Goal: Task Accomplishment & Management: Manage account settings

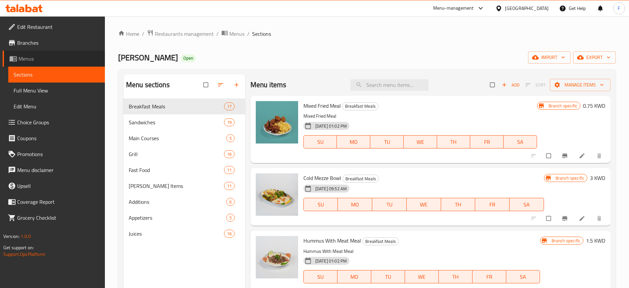
click at [47, 58] on span "Menus" at bounding box center [59, 59] width 81 height 8
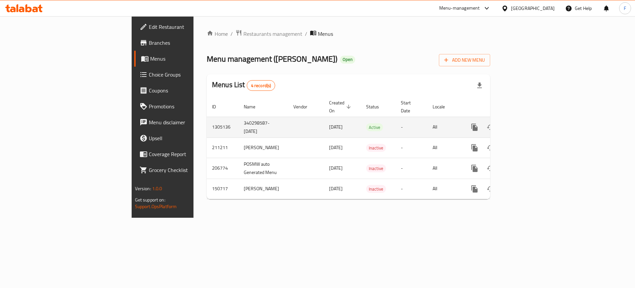
drag, startPoint x: 305, startPoint y: 240, endPoint x: 228, endPoint y: 120, distance: 142.7
click at [305, 217] on div "Home / Restaurants management / Menus Menu management ( Qasr Alaziziya ) Open A…" at bounding box center [349, 116] width 310 height 201
click at [530, 118] on link "enhanced table" at bounding box center [523, 126] width 16 height 16
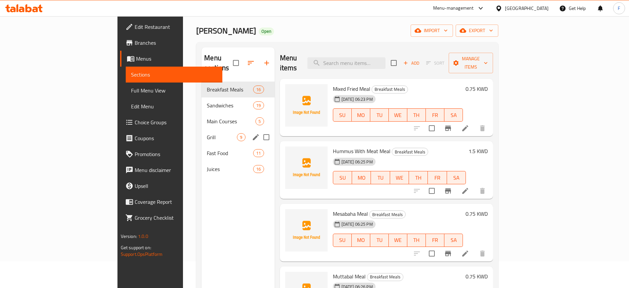
scroll to position [41, 0]
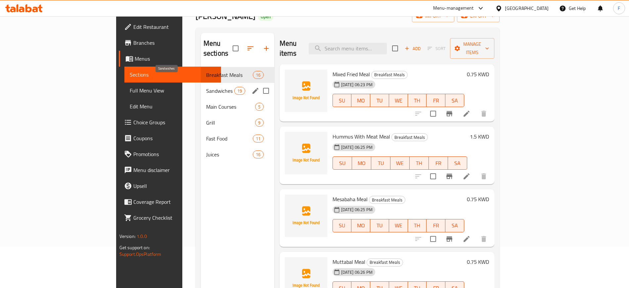
click at [206, 87] on span "Sandwiches" at bounding box center [220, 91] width 28 height 8
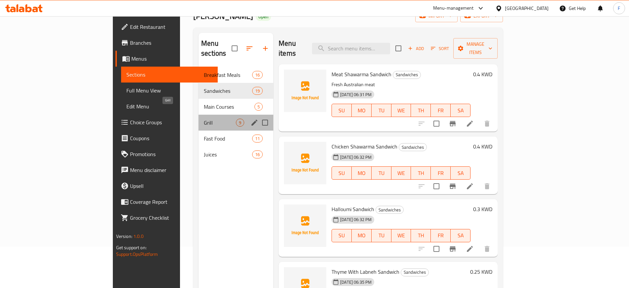
click at [204, 118] on span "Grill" at bounding box center [220, 122] width 32 height 8
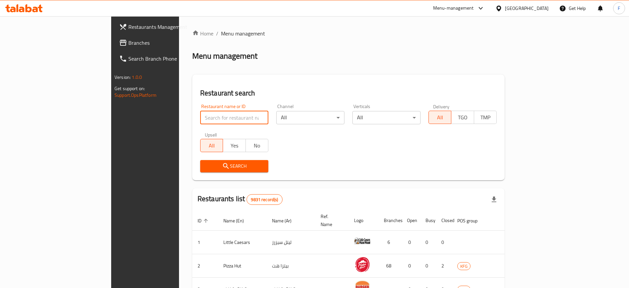
click at [200, 119] on input "search" at bounding box center [234, 117] width 68 height 13
type input "ا"
type input "halo"
click button "Search" at bounding box center [234, 166] width 68 height 12
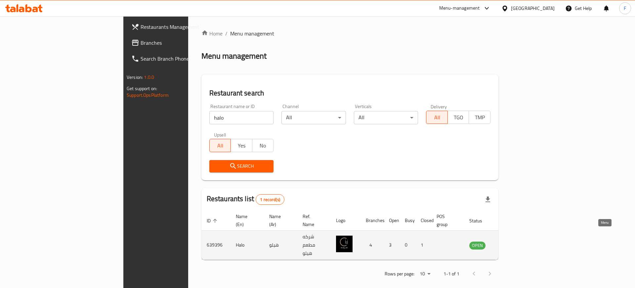
click at [512, 241] on icon "enhanced table" at bounding box center [508, 245] width 8 height 8
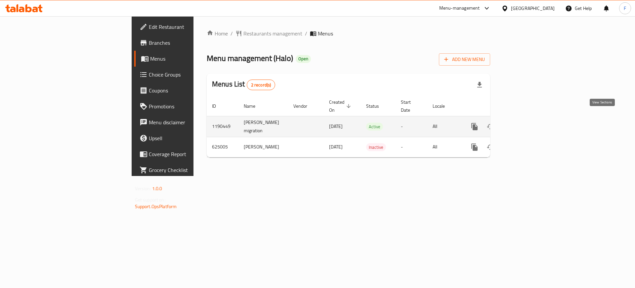
click at [526, 122] on icon "enhanced table" at bounding box center [523, 126] width 8 height 8
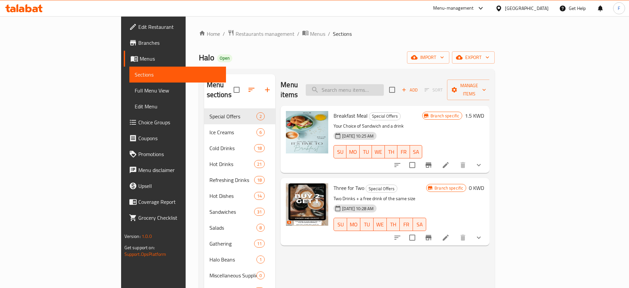
click at [384, 87] on input "search" at bounding box center [345, 90] width 78 height 12
paste input "اربع اجبان"
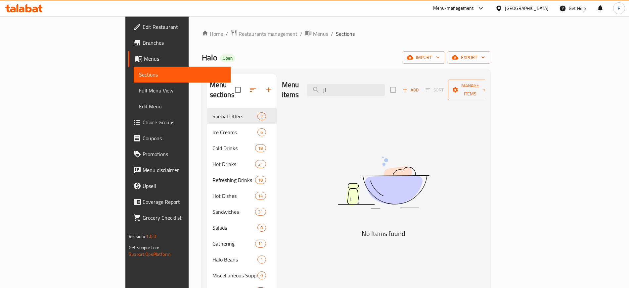
type input "ا"
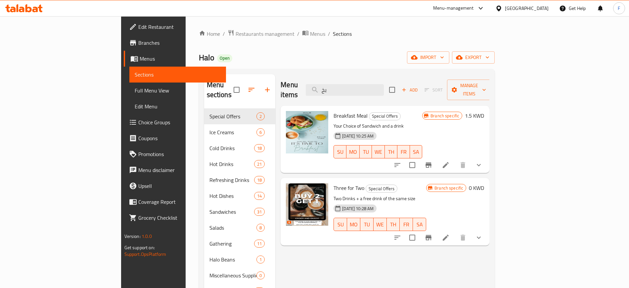
type input "ب"
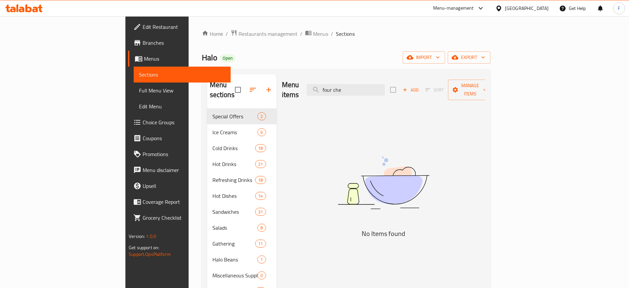
drag, startPoint x: 392, startPoint y: 83, endPoint x: 311, endPoint y: 71, distance: 81.7
click at [311, 71] on div "Menu sections Special Offers 2 Ice Creams 6 Cold Drinks 18 Hot Drinks 21 Refres…" at bounding box center [346, 218] width 289 height 298
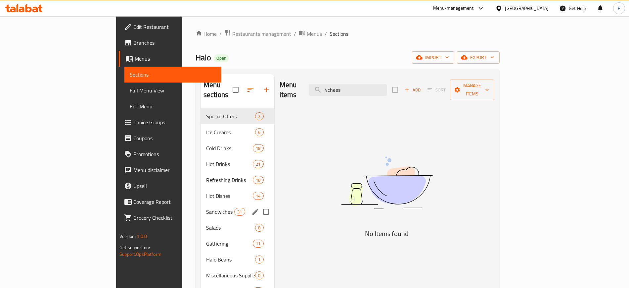
type input "4chees"
click at [206, 207] on span "Sandwiches" at bounding box center [220, 211] width 28 height 8
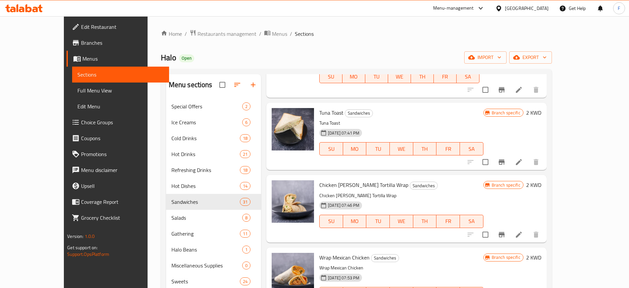
scroll to position [1034, 0]
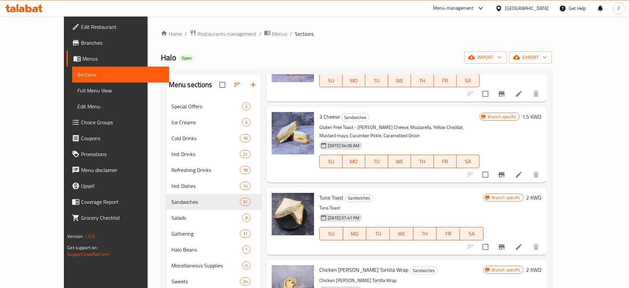
click at [522, 171] on icon at bounding box center [519, 174] width 6 height 6
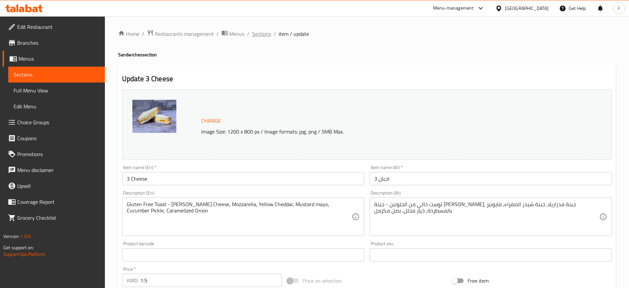
click at [255, 36] on span "Sections" at bounding box center [261, 34] width 19 height 8
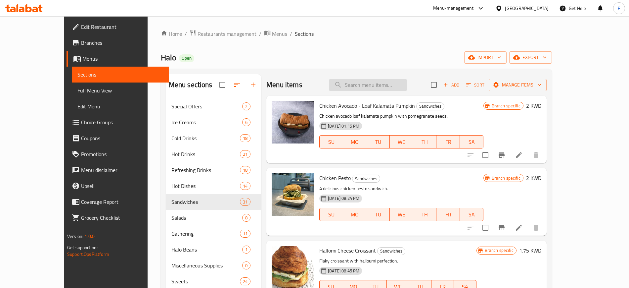
click at [383, 80] on input "search" at bounding box center [368, 85] width 78 height 12
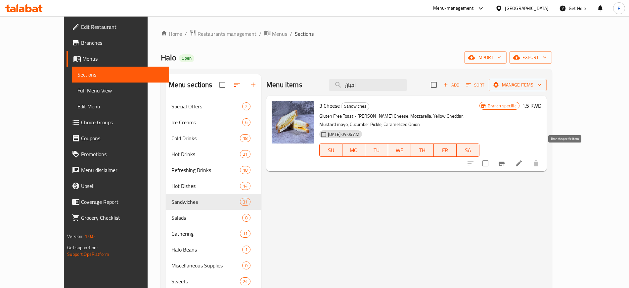
click at [510, 159] on button "Branch-specific-item" at bounding box center [502, 163] width 16 height 16
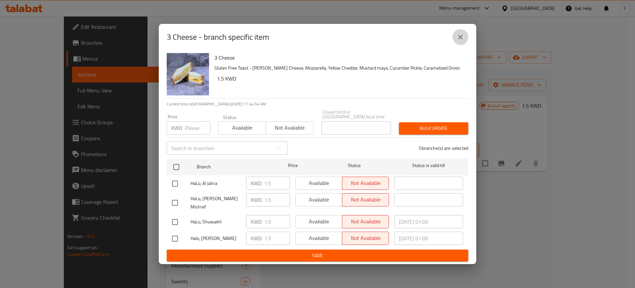
click at [462, 37] on icon "close" at bounding box center [461, 37] width 8 height 8
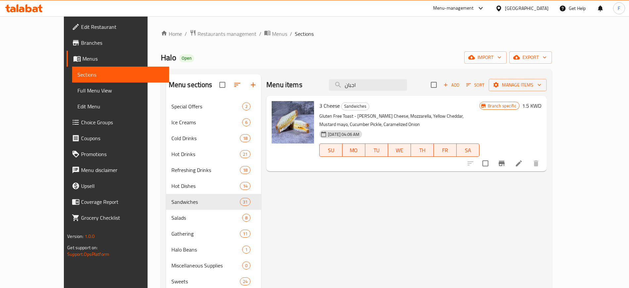
drag, startPoint x: 390, startPoint y: 83, endPoint x: 322, endPoint y: 92, distance: 69.1
click at [327, 89] on div "Menu items اجبان Add Sort Manage items" at bounding box center [406, 85] width 280 height 22
paste input "يزر سلط ساندويش"
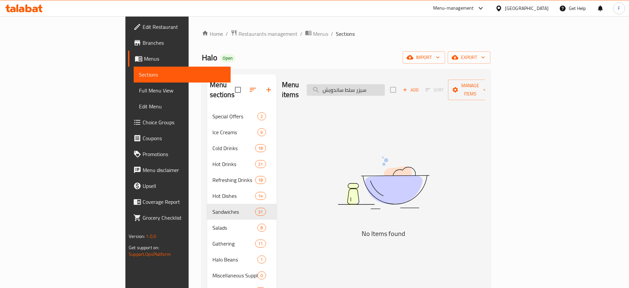
click at [385, 84] on input "سيزر سلط ساندويش" at bounding box center [346, 90] width 78 height 12
click at [378, 84] on input "سيزر ساندويش" at bounding box center [346, 90] width 78 height 12
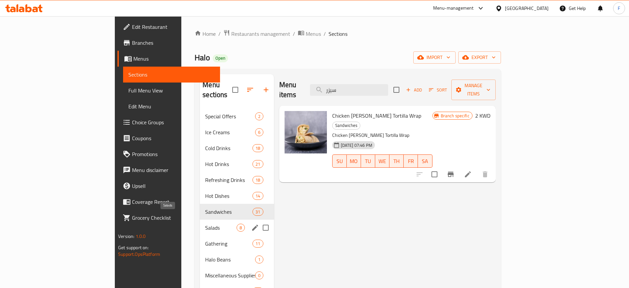
click at [205, 223] on span "Salads" at bounding box center [220, 227] width 31 height 8
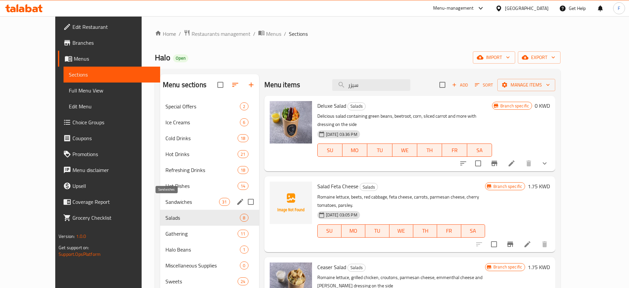
click at [172, 201] on span "Sandwiches" at bounding box center [192, 202] width 54 height 8
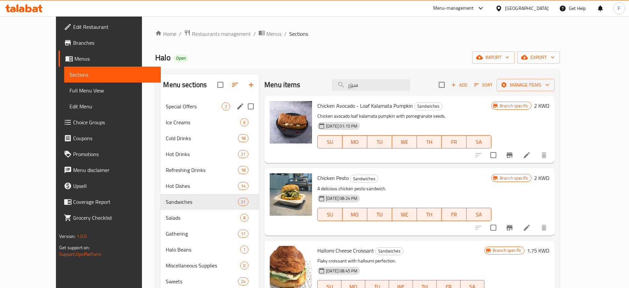
click at [179, 108] on span "Special Offers" at bounding box center [194, 106] width 56 height 8
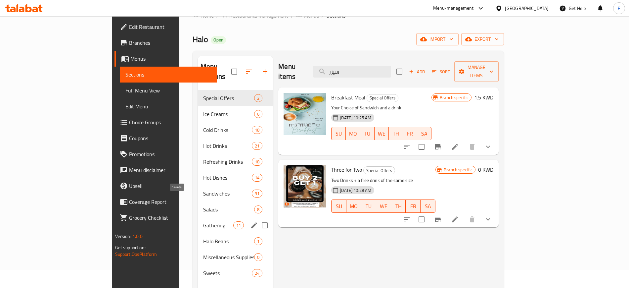
scroll to position [10, 0]
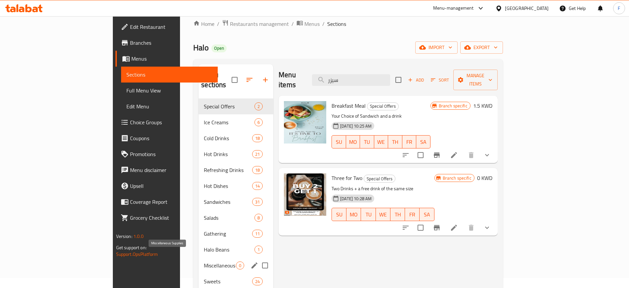
click at [204, 261] on span "Miscellaneous Supplies" at bounding box center [220, 265] width 32 height 8
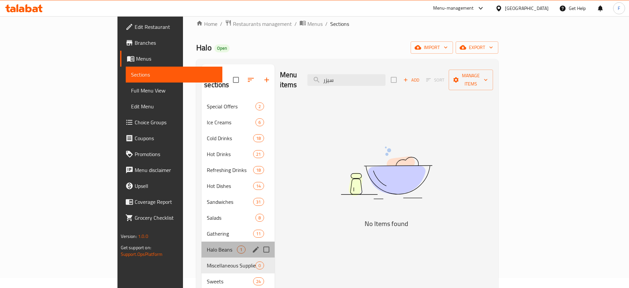
click at [202, 241] on div "Halo Beans 1" at bounding box center [238, 249] width 73 height 16
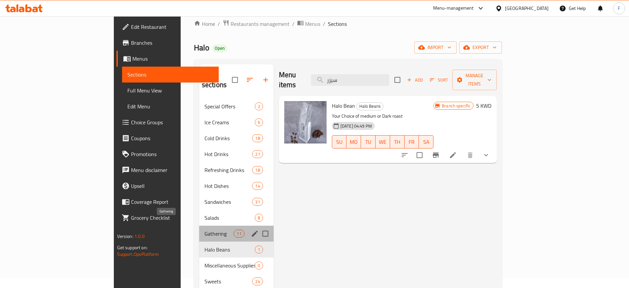
click at [205, 229] on span "Gathering" at bounding box center [219, 233] width 29 height 8
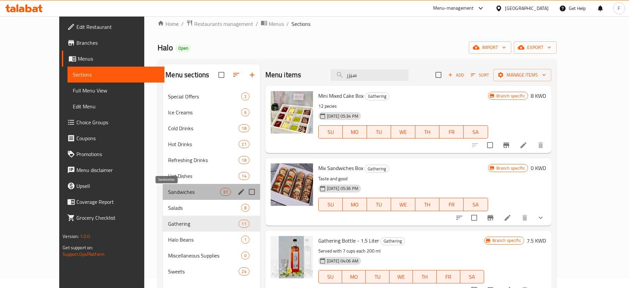
click at [175, 191] on span "Sandwiches" at bounding box center [194, 192] width 52 height 8
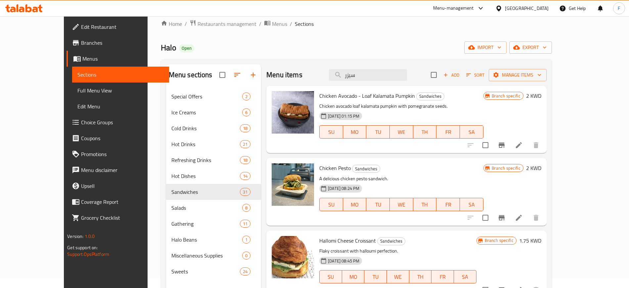
click at [322, 74] on div "Menu items سيزر Add Sort Manage items" at bounding box center [406, 75] width 280 height 22
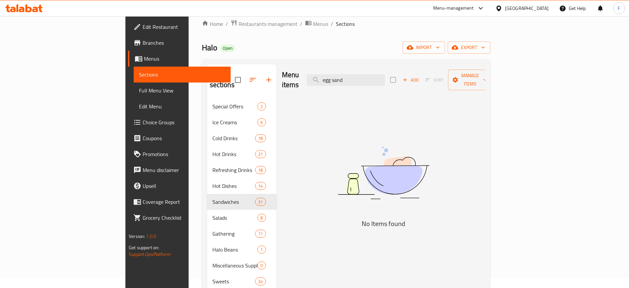
type input "egg sand"
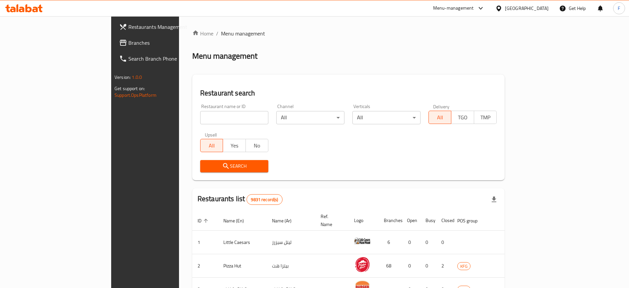
click at [200, 118] on input "search" at bounding box center [234, 117] width 68 height 13
type input "Halo"
click at [205, 162] on span "Search" at bounding box center [234, 166] width 58 height 8
click at [143, 161] on div at bounding box center [314, 144] width 629 height 288
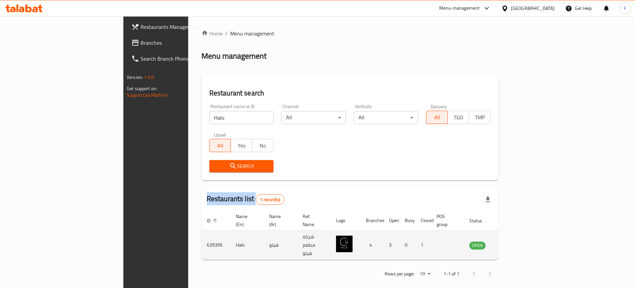
click at [512, 241] on icon "enhanced table" at bounding box center [508, 245] width 8 height 8
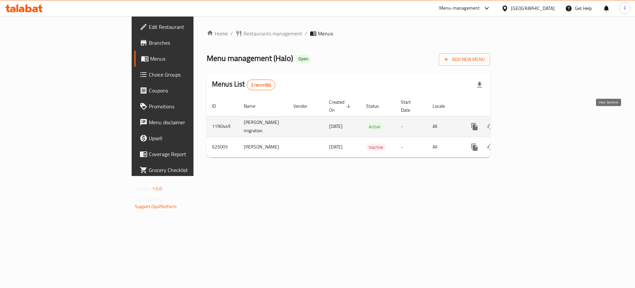
click at [526, 122] on icon "enhanced table" at bounding box center [523, 126] width 8 height 8
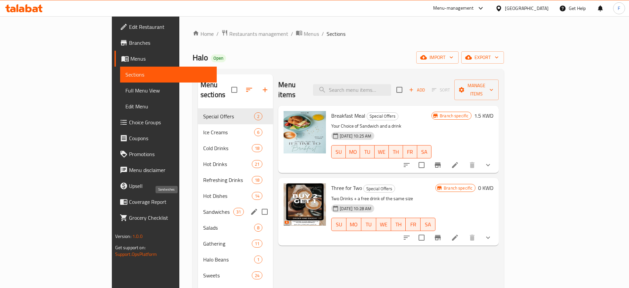
click at [203, 207] on span "Sandwiches" at bounding box center [218, 211] width 30 height 8
